Goal: Find specific page/section: Find specific page/section

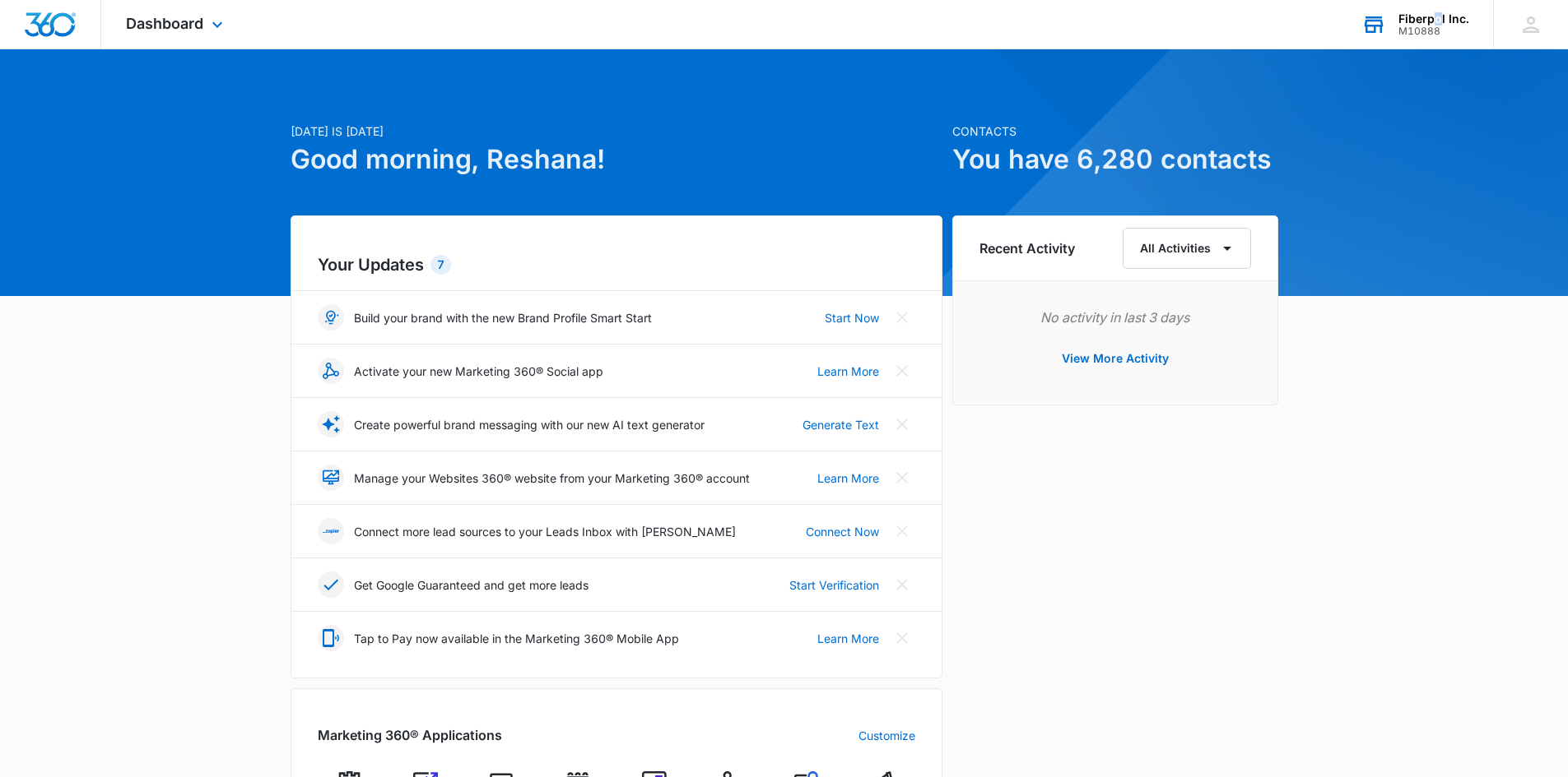
drag, startPoint x: 1440, startPoint y: 4, endPoint x: 1425, endPoint y: 34, distance: 33.5
click at [1435, 11] on div "Fiberpol Inc. M10888 Your Accounts View All" at bounding box center [1414, 24] width 157 height 49
click at [1426, 32] on div "Fiberpol Inc. M10888" at bounding box center [1434, 25] width 71 height 25
click at [1425, 34] on div "M10888" at bounding box center [1434, 31] width 71 height 11
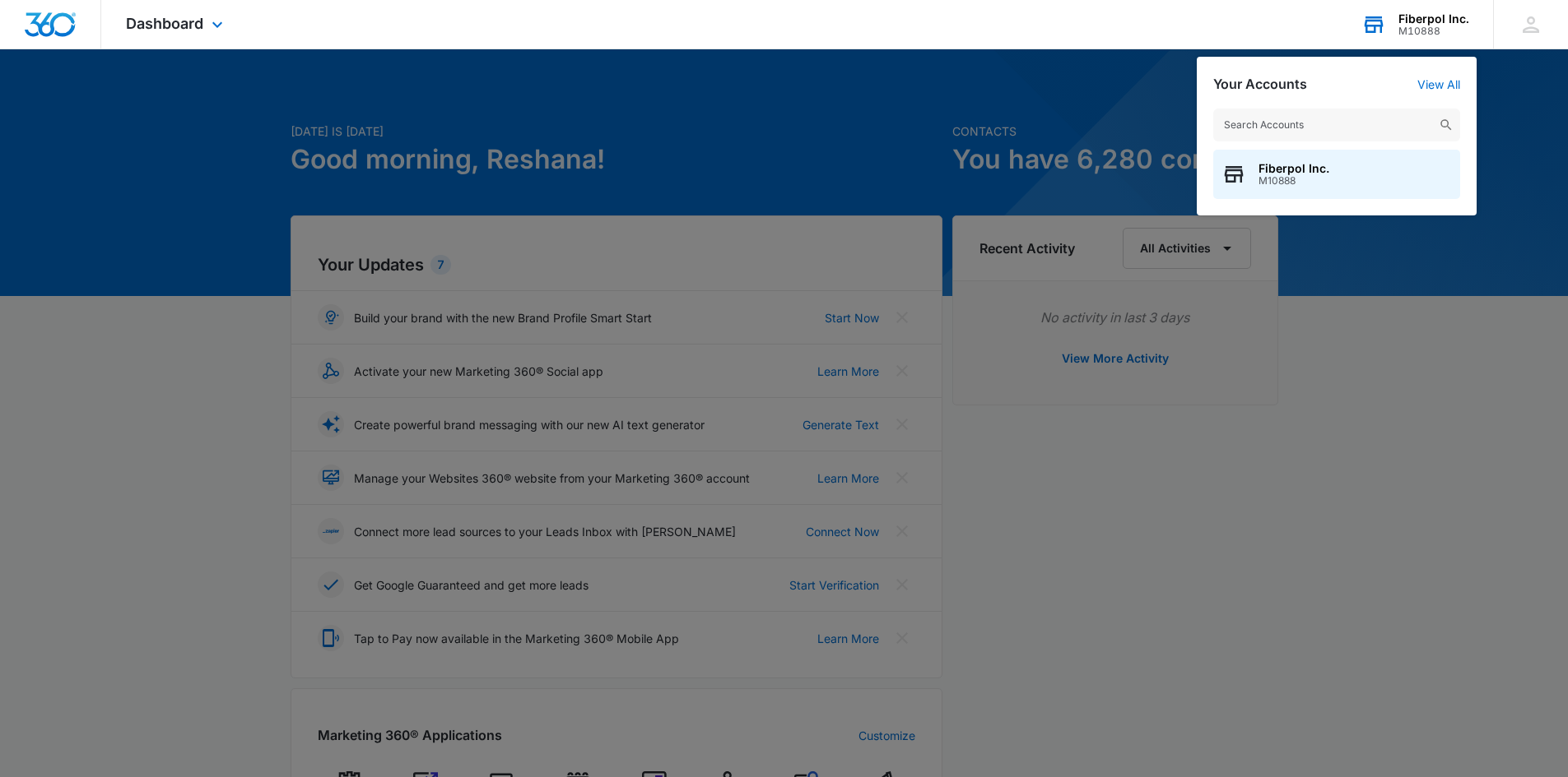
click at [1425, 34] on div "M10888" at bounding box center [1434, 31] width 71 height 11
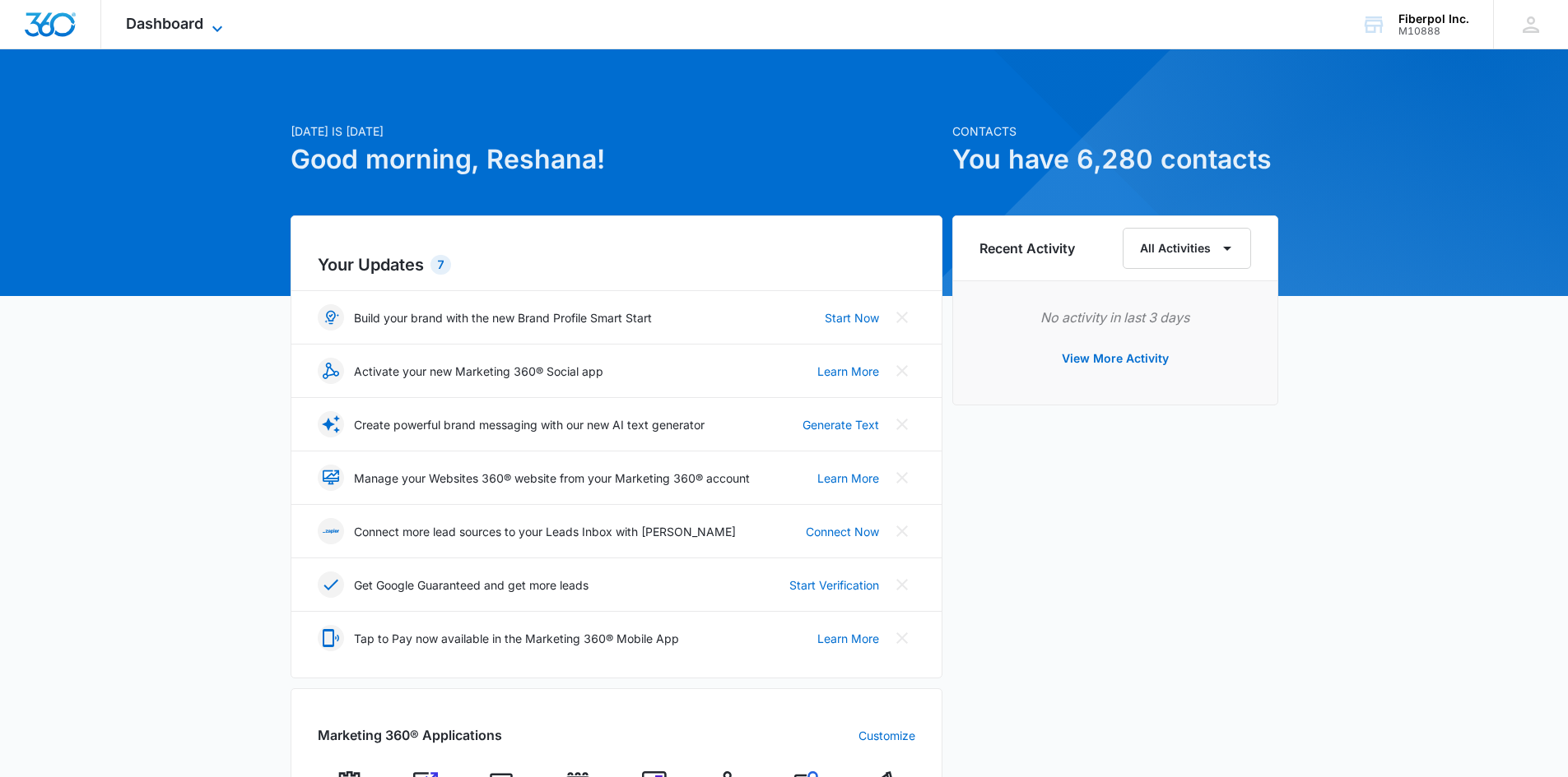
click at [194, 18] on span "Dashboard" at bounding box center [164, 24] width 77 height 18
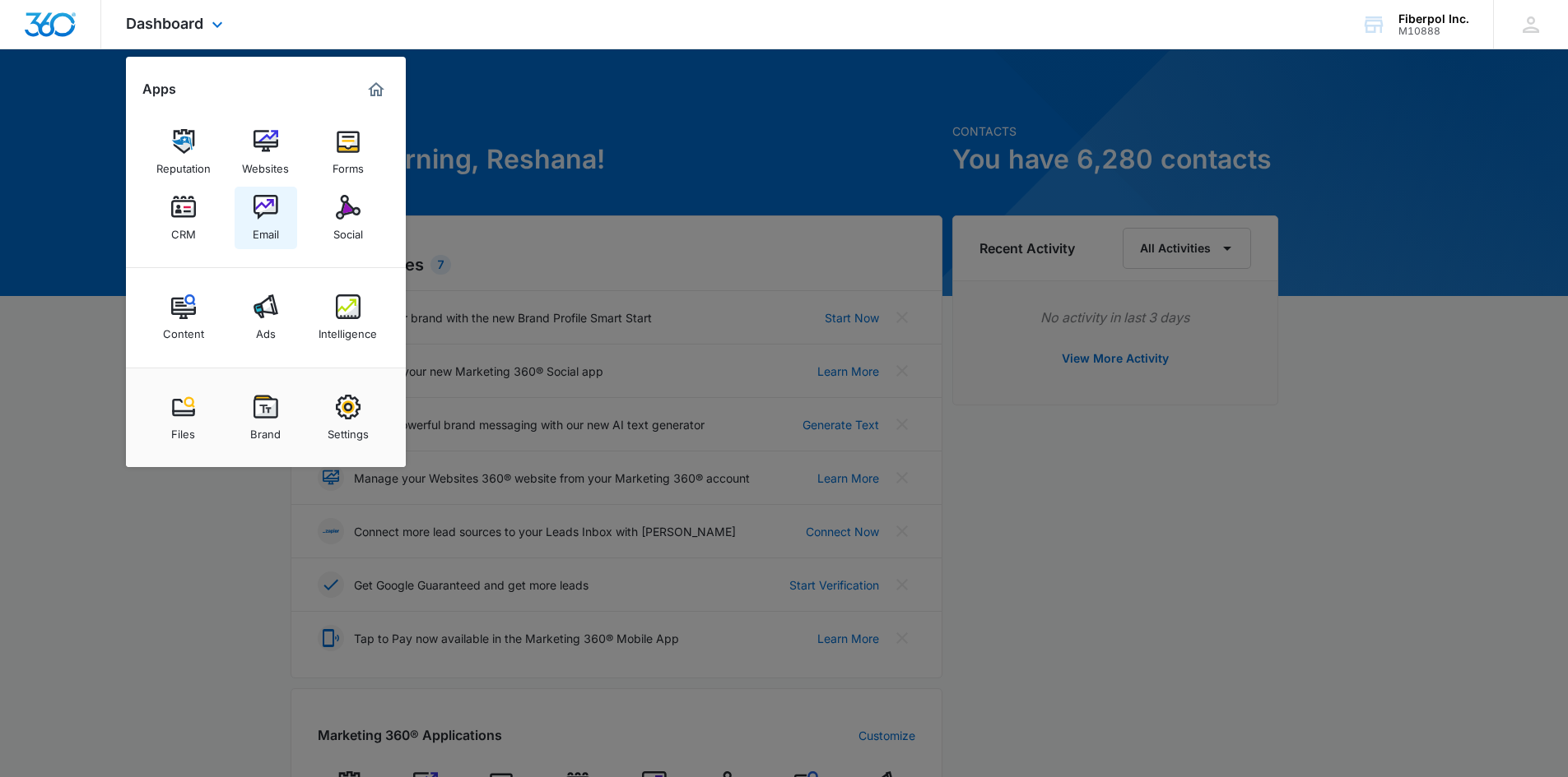
click at [253, 219] on div "Email" at bounding box center [266, 230] width 27 height 21
